Goal: Find specific page/section: Find specific page/section

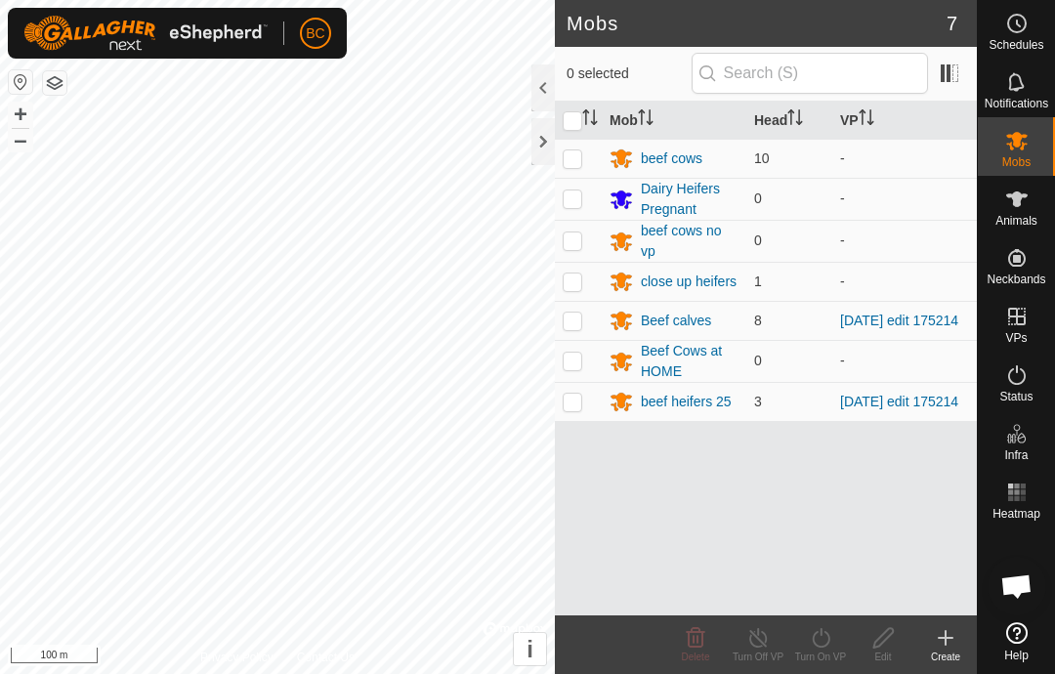
click at [667, 399] on div "beef heifers 25" at bounding box center [686, 402] width 91 height 21
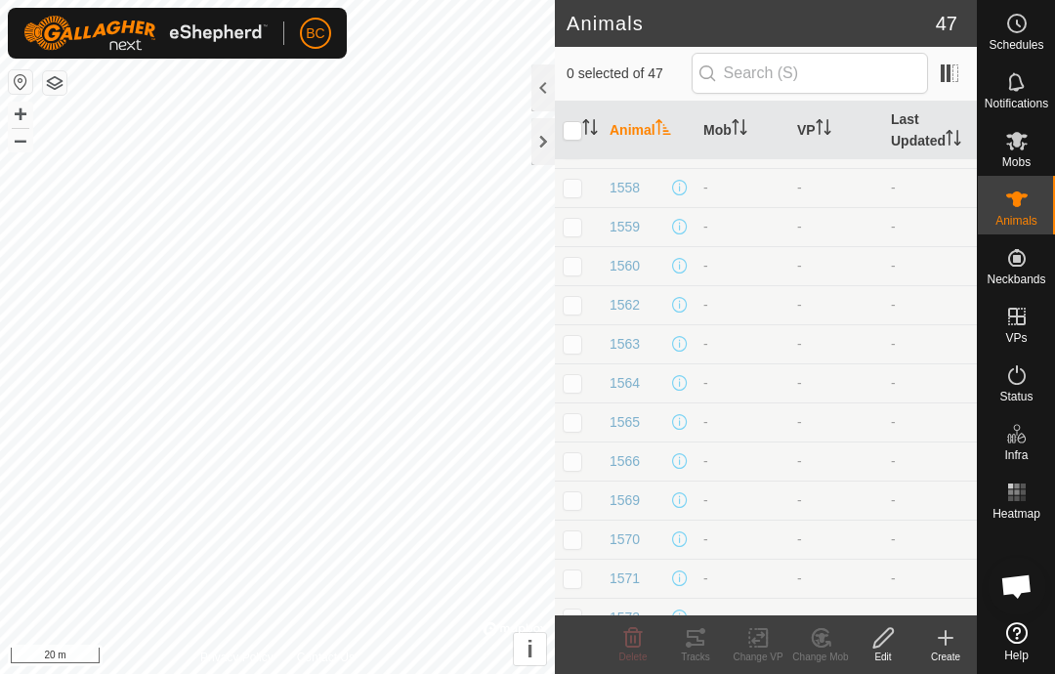
checkbox input "true"
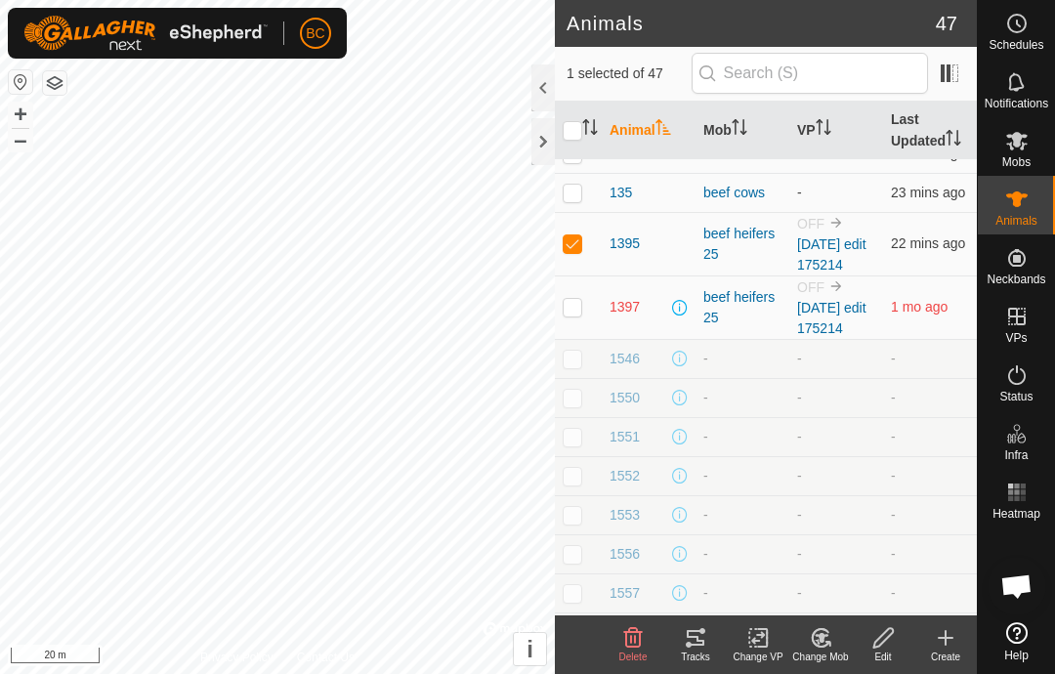
scroll to position [375, 0]
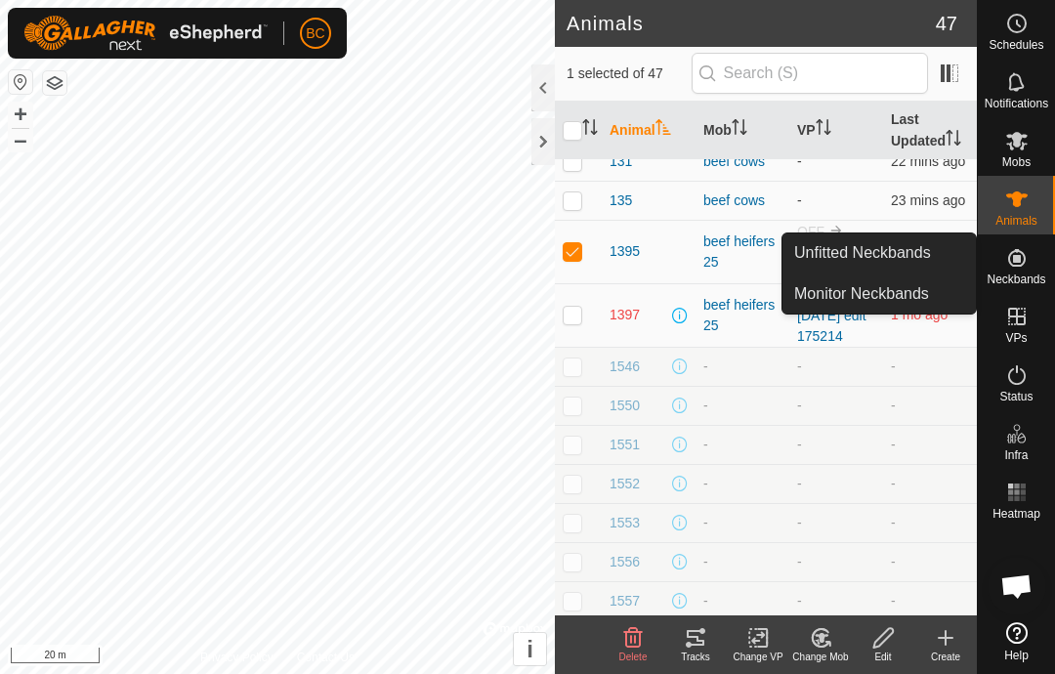
click at [864, 244] on span "Unfitted Neckbands" at bounding box center [862, 252] width 137 height 23
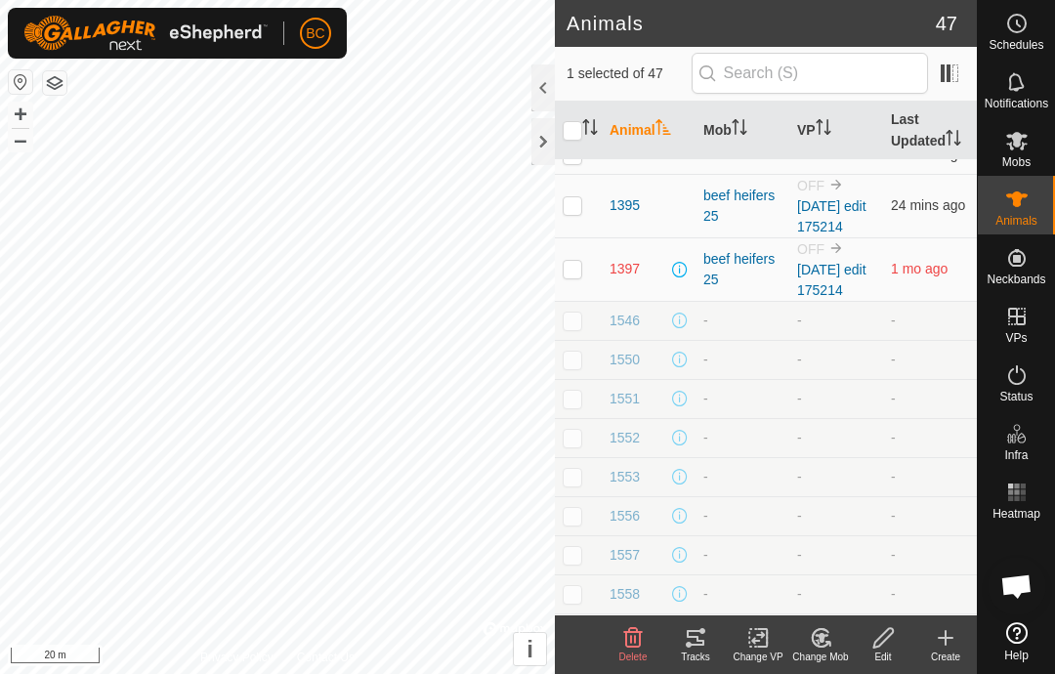
scroll to position [423, 0]
